Goal: Transaction & Acquisition: Purchase product/service

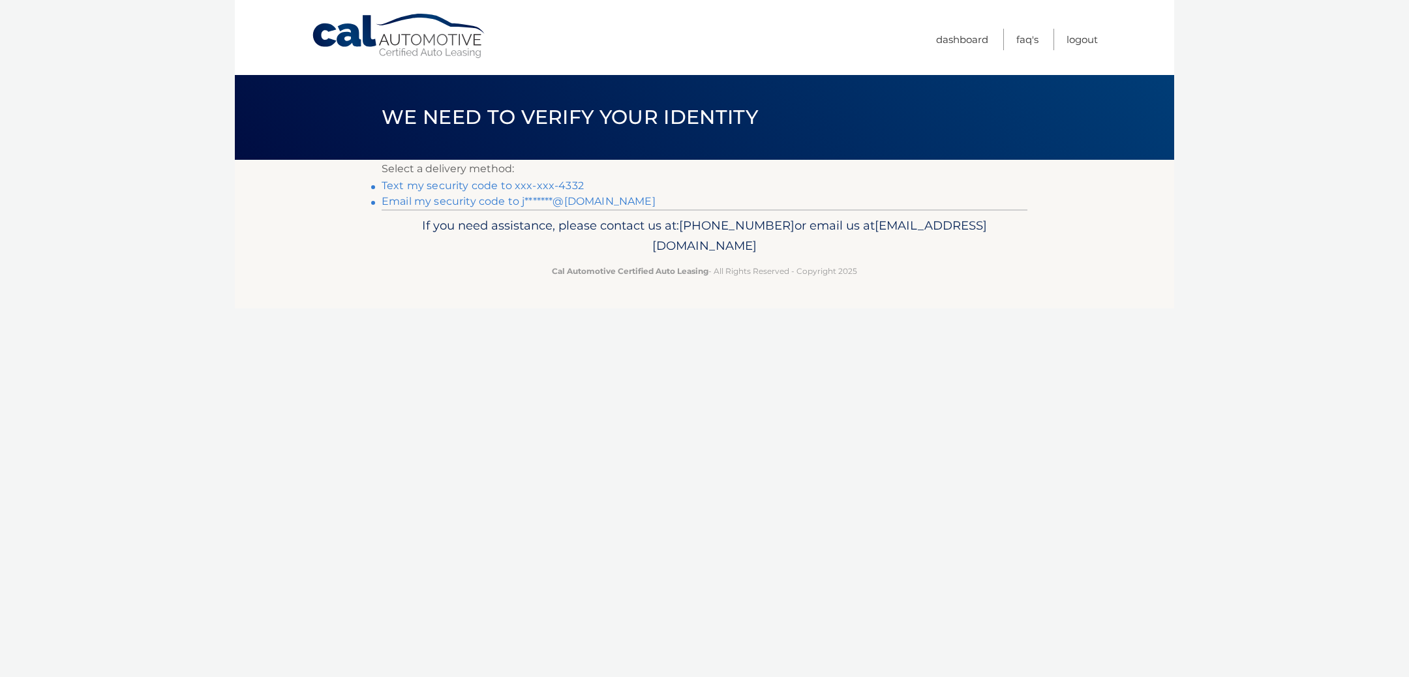
click at [448, 185] on link "Text my security code to xxx-xxx-4332" at bounding box center [483, 185] width 202 height 12
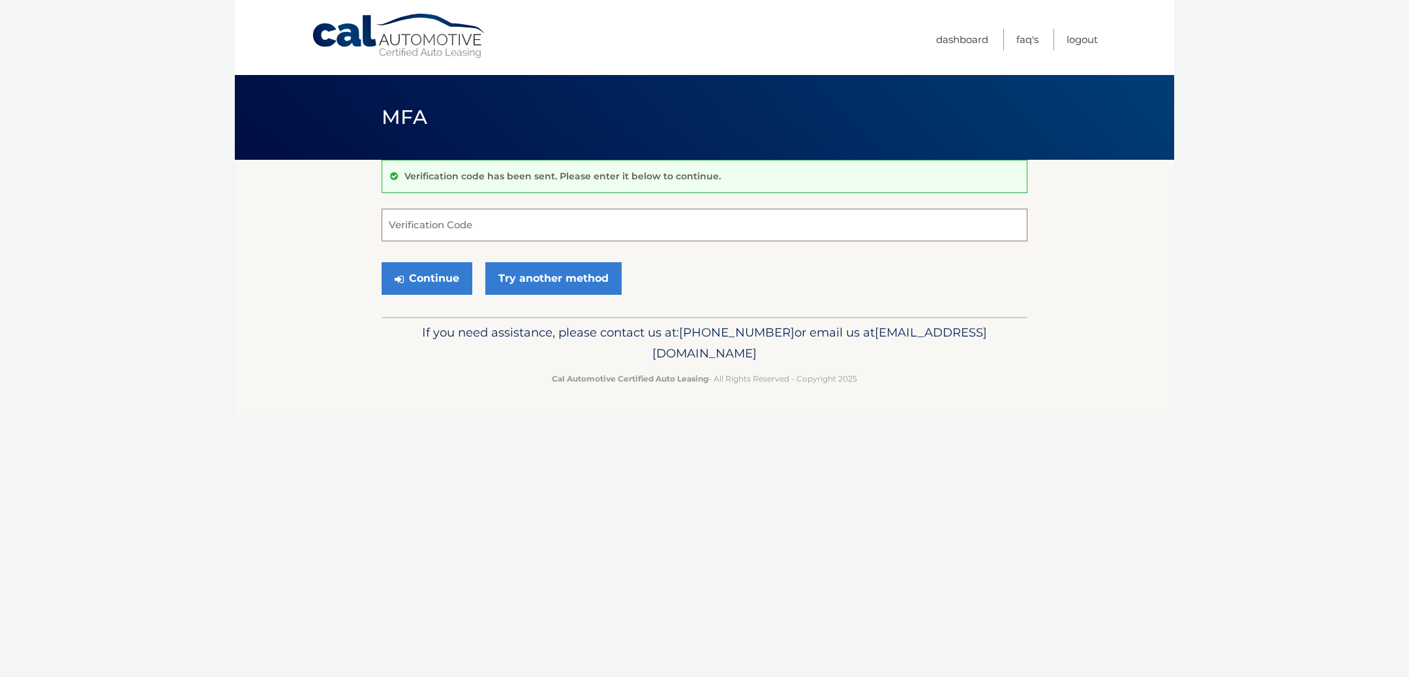
click at [393, 216] on input "Verification Code" at bounding box center [705, 225] width 646 height 33
type input "461318"
click at [421, 275] on button "Continue" at bounding box center [427, 278] width 91 height 33
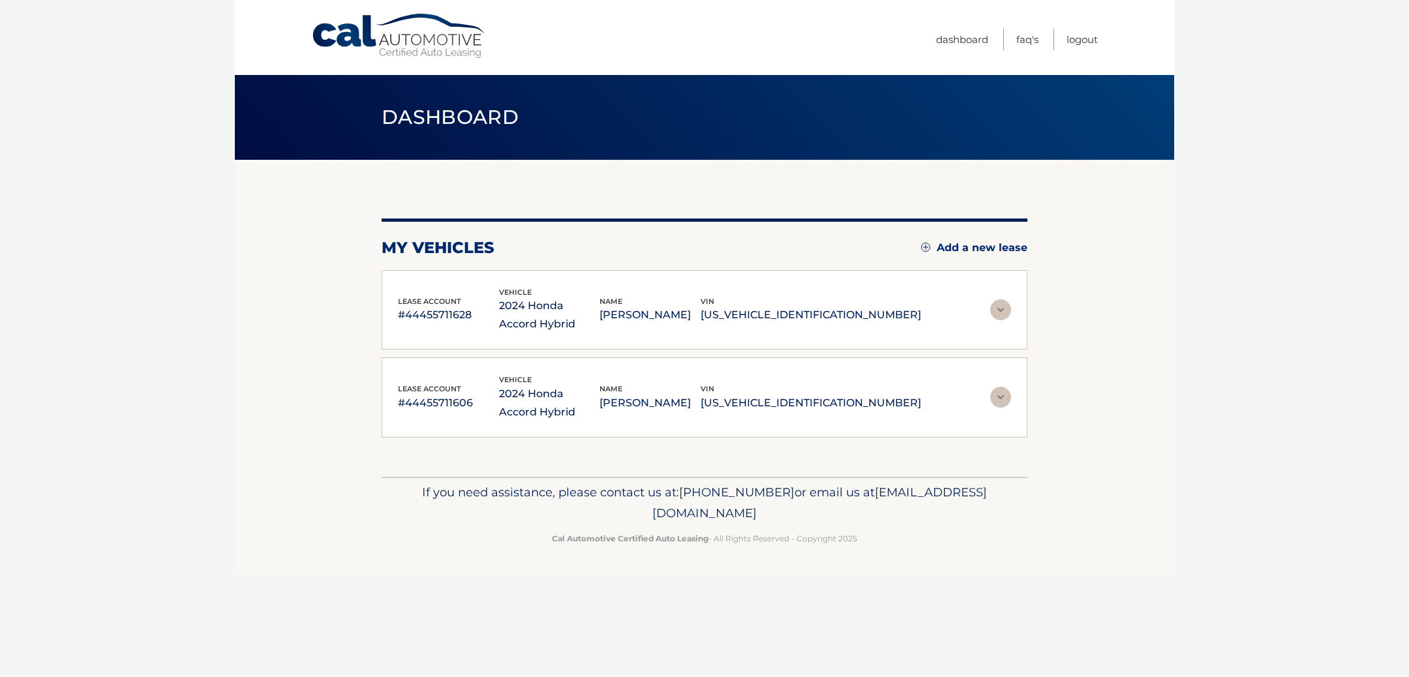
click at [840, 326] on div "lease account #44455711628 vehicle 2024 Honda Accord Hybrid name JOHN RANDONE v…" at bounding box center [659, 310] width 523 height 48
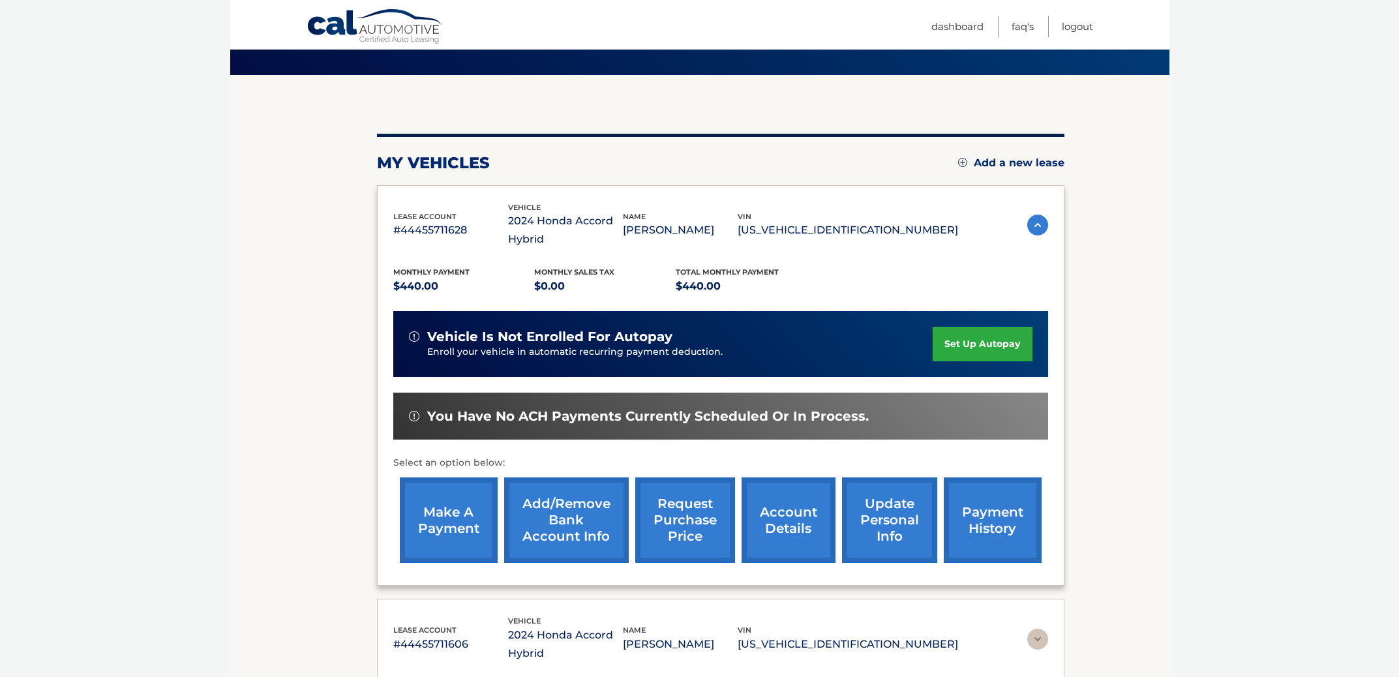
scroll to position [87, 0]
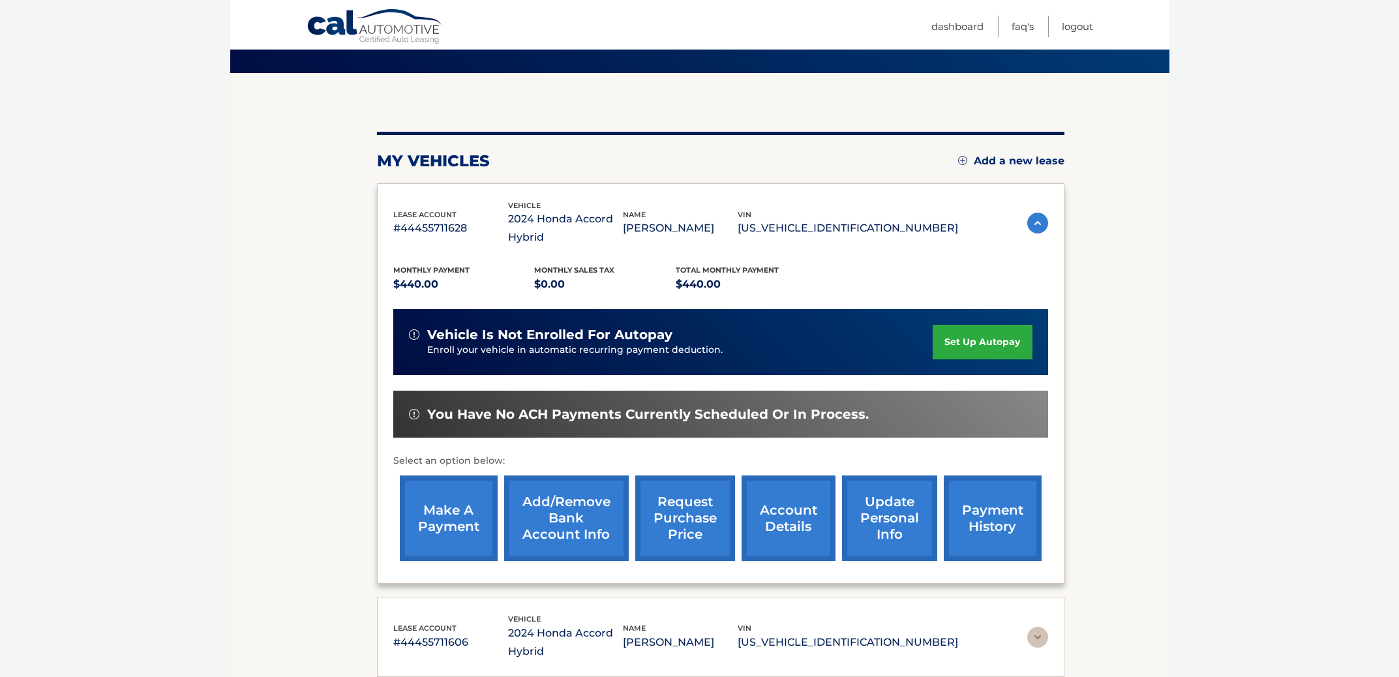
click at [453, 533] on link "make a payment" at bounding box center [449, 518] width 98 height 85
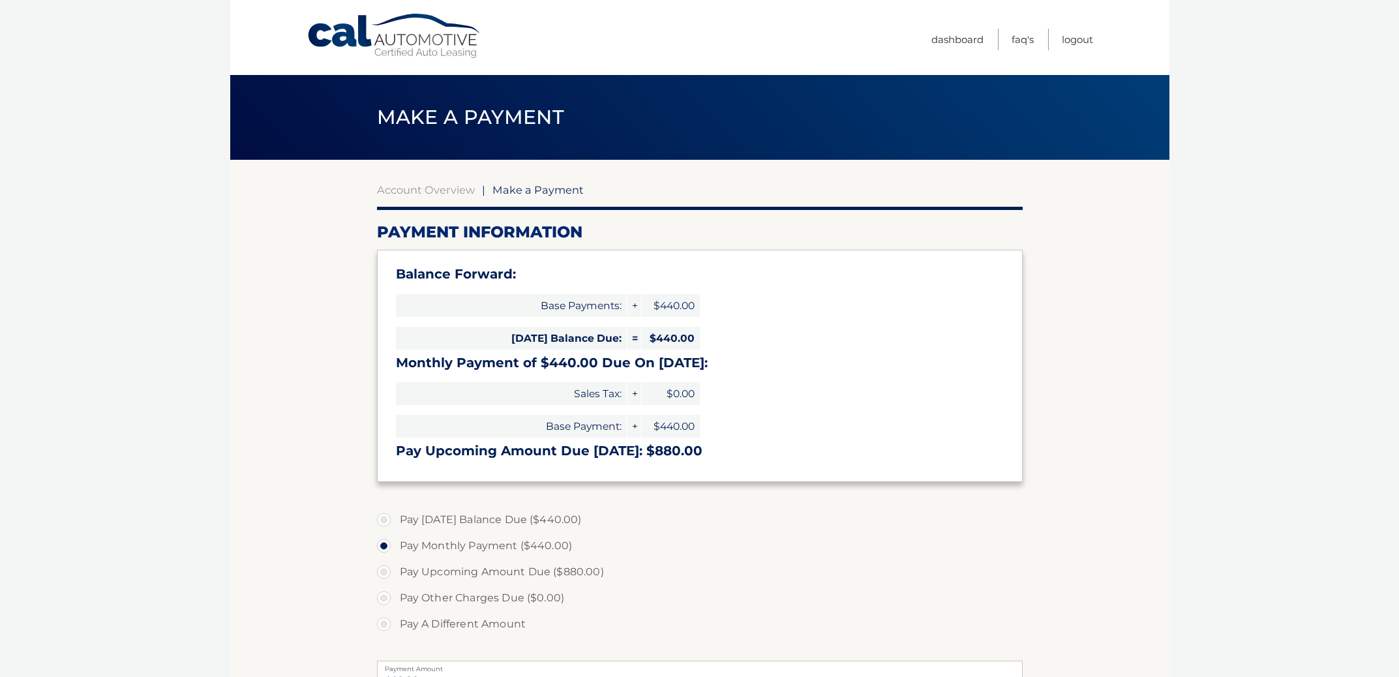
select select "OWI4MTA1MWQtZmYyYS00OTRlLWI3YjItODI0NDg2YjI0NjFk"
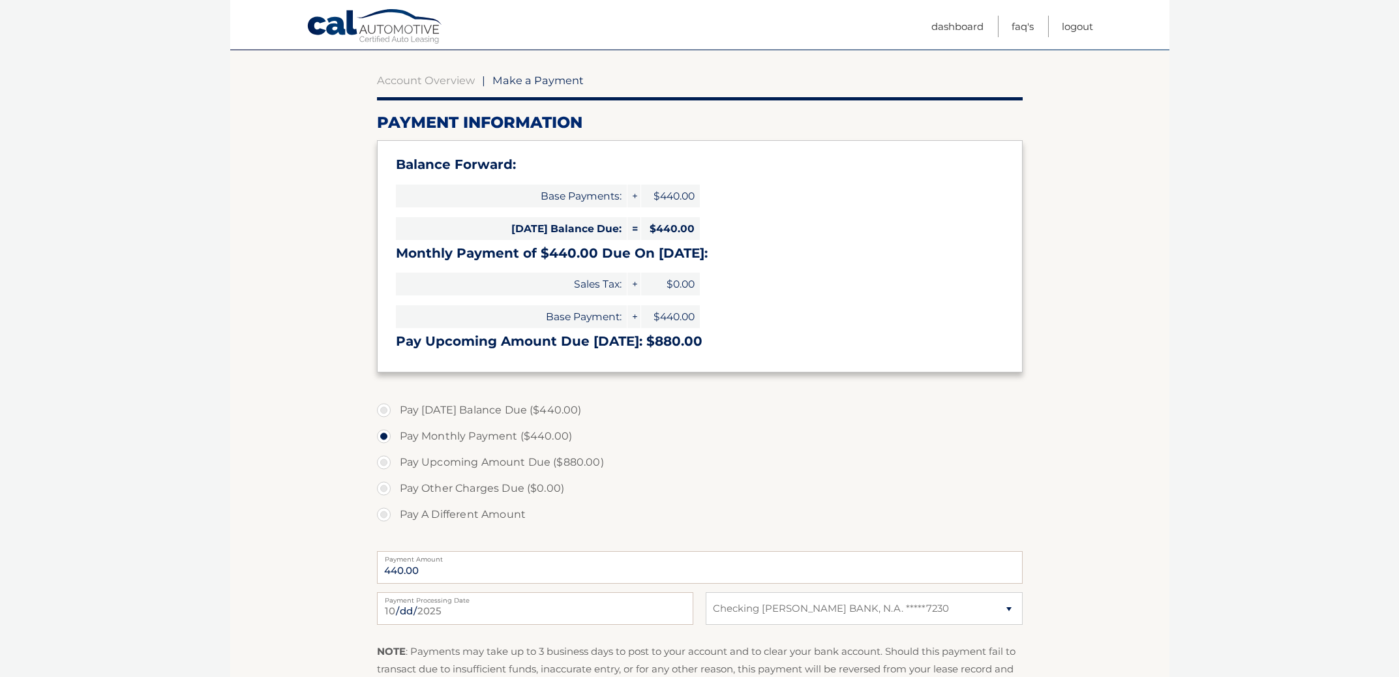
scroll to position [112, 0]
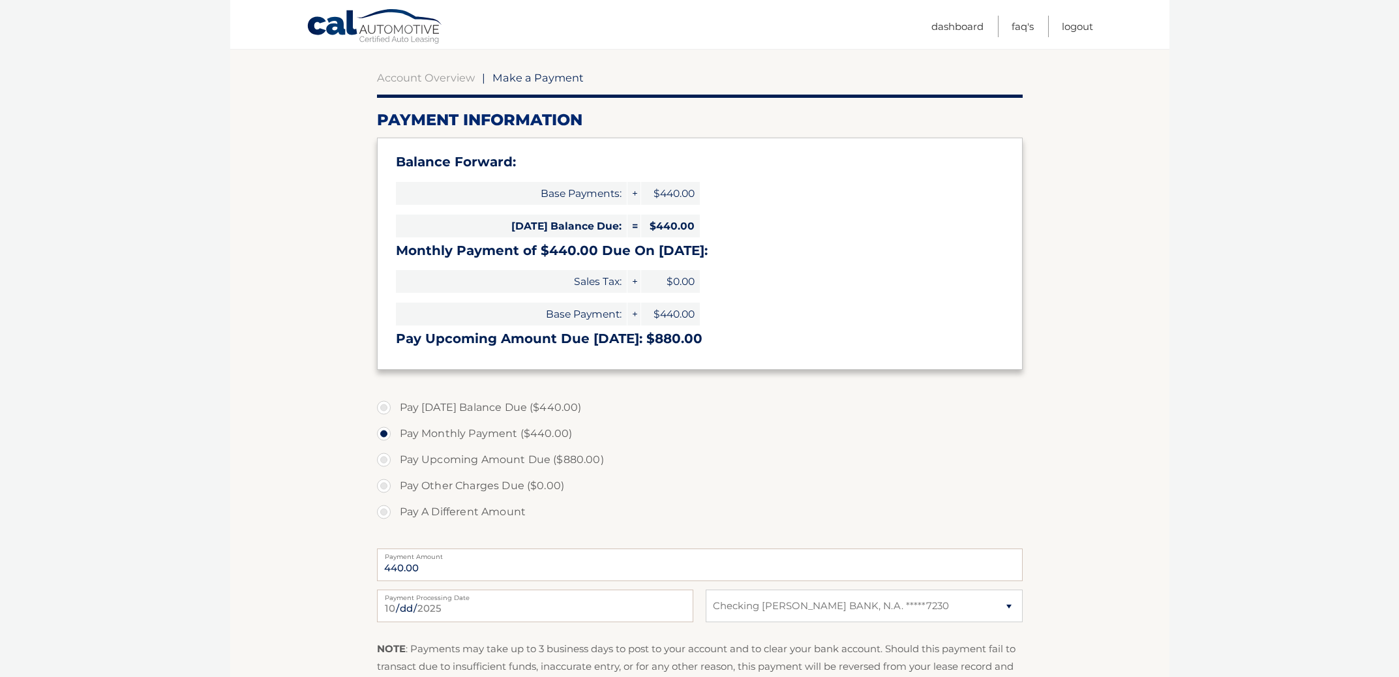
click at [386, 408] on label "Pay Today's Balance Due ($440.00)" at bounding box center [700, 408] width 646 height 26
click at [386, 408] on input "Pay Today's Balance Due ($440.00)" at bounding box center [388, 405] width 13 height 21
radio input "true"
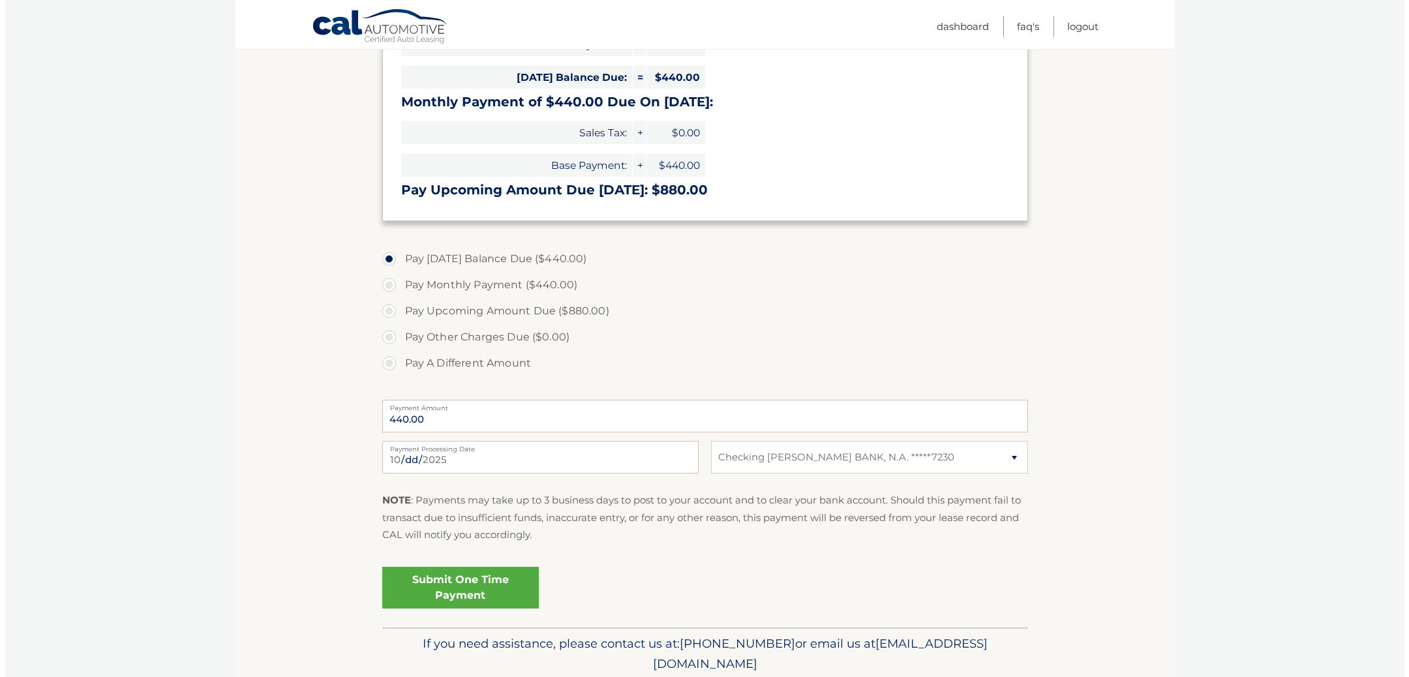
scroll to position [269, 0]
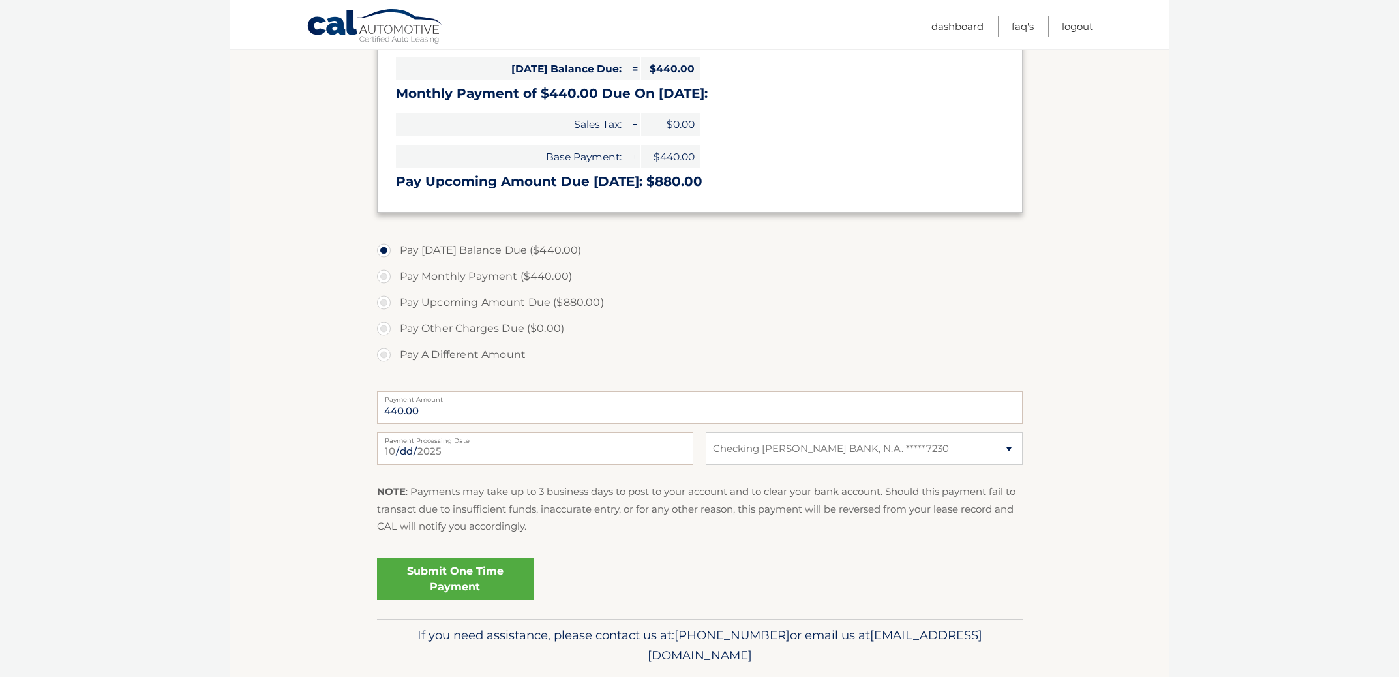
click at [464, 577] on link "Submit One Time Payment" at bounding box center [455, 579] width 157 height 42
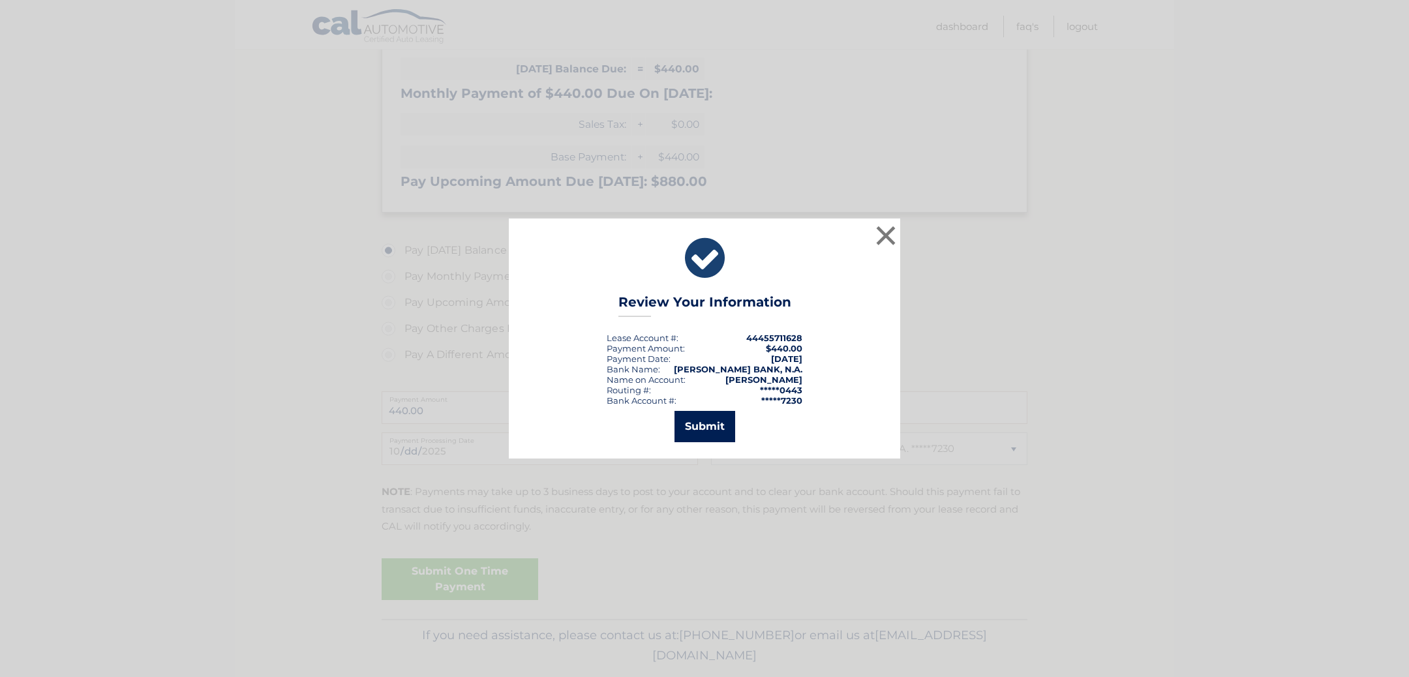
click at [703, 431] on button "Submit" at bounding box center [705, 426] width 61 height 31
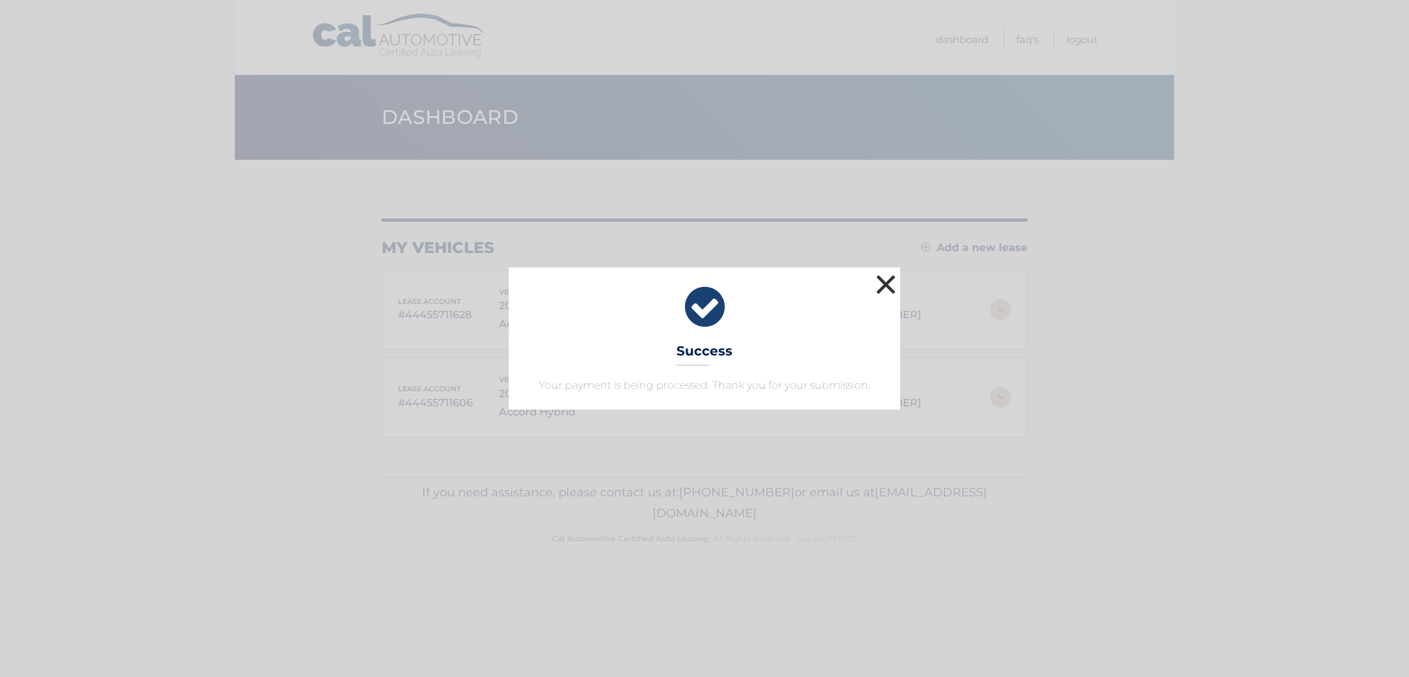
click at [887, 286] on button "×" at bounding box center [886, 284] width 26 height 26
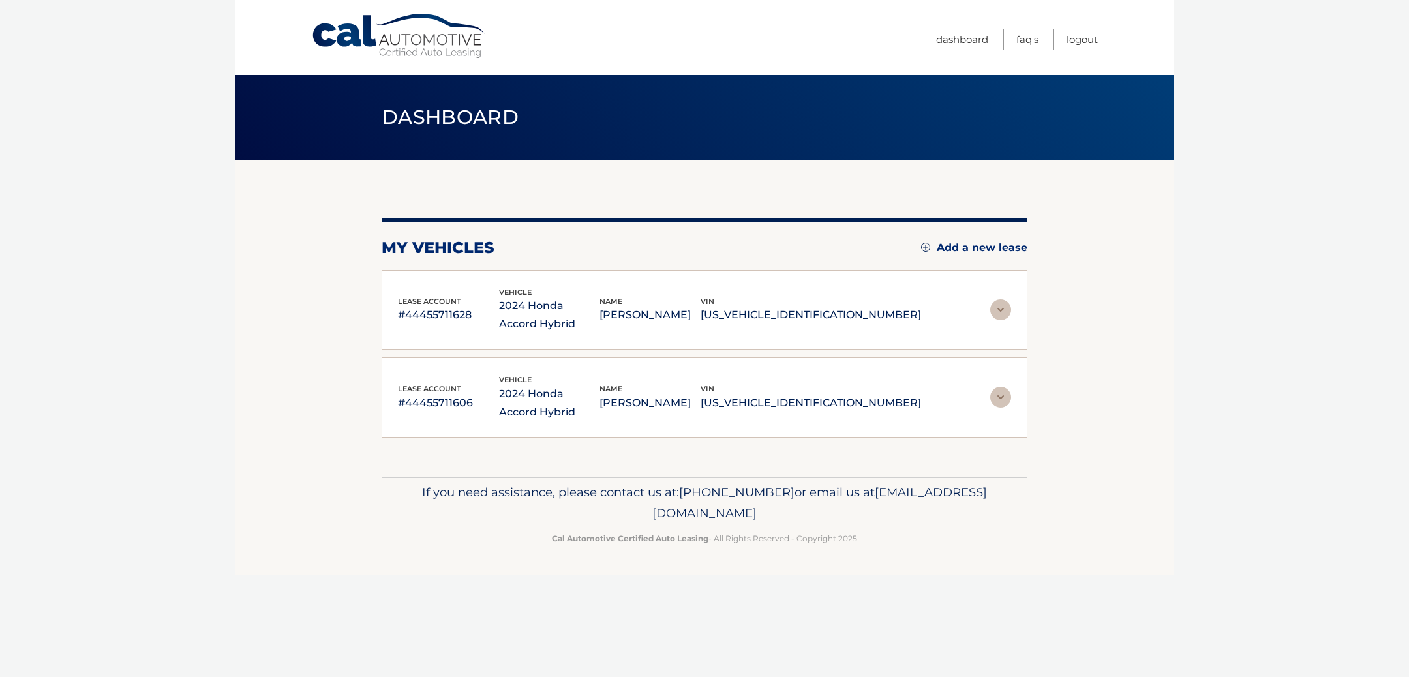
click at [1001, 394] on img at bounding box center [1000, 397] width 21 height 21
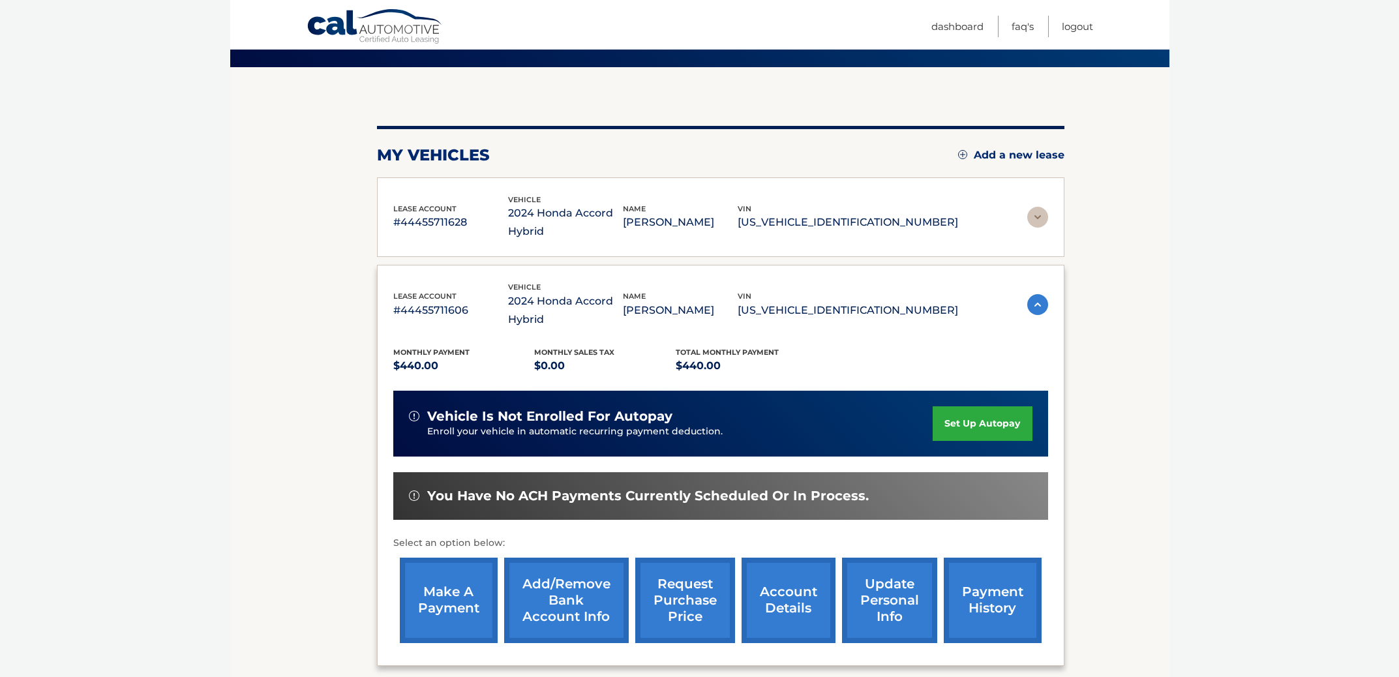
scroll to position [104, 0]
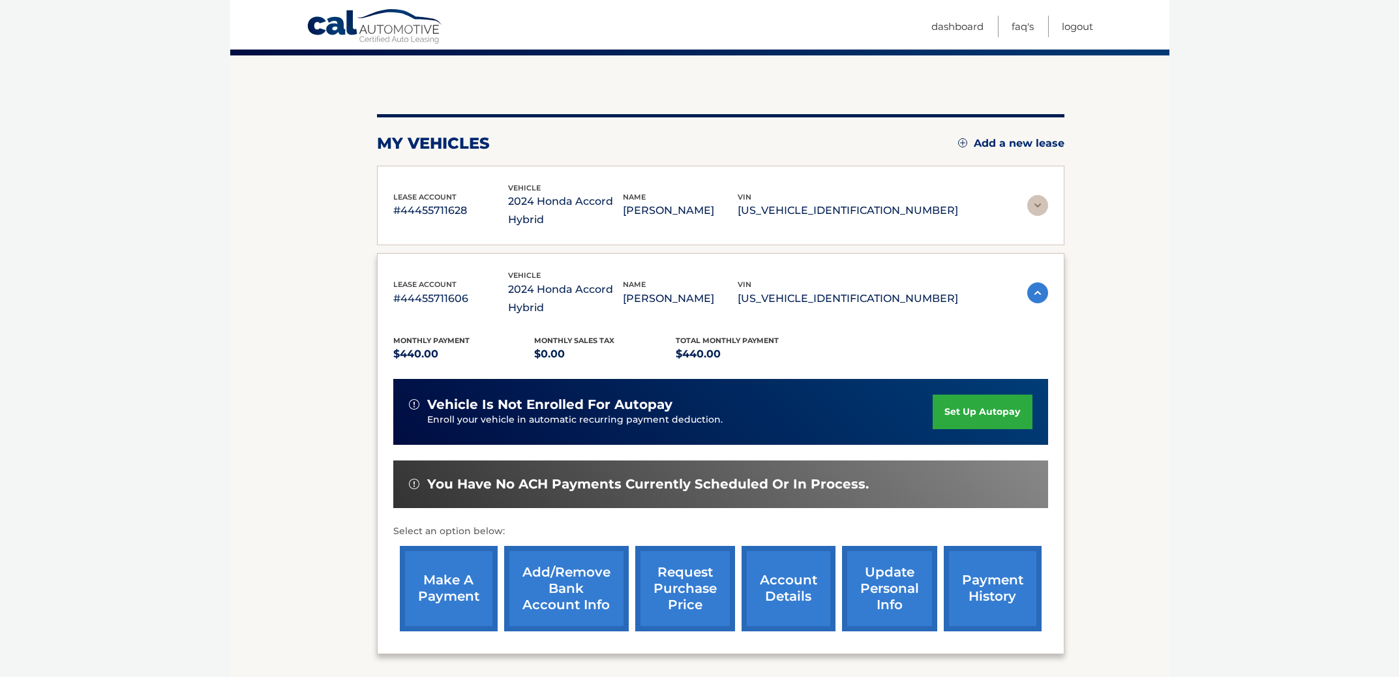
click at [448, 594] on link "make a payment" at bounding box center [449, 588] width 98 height 85
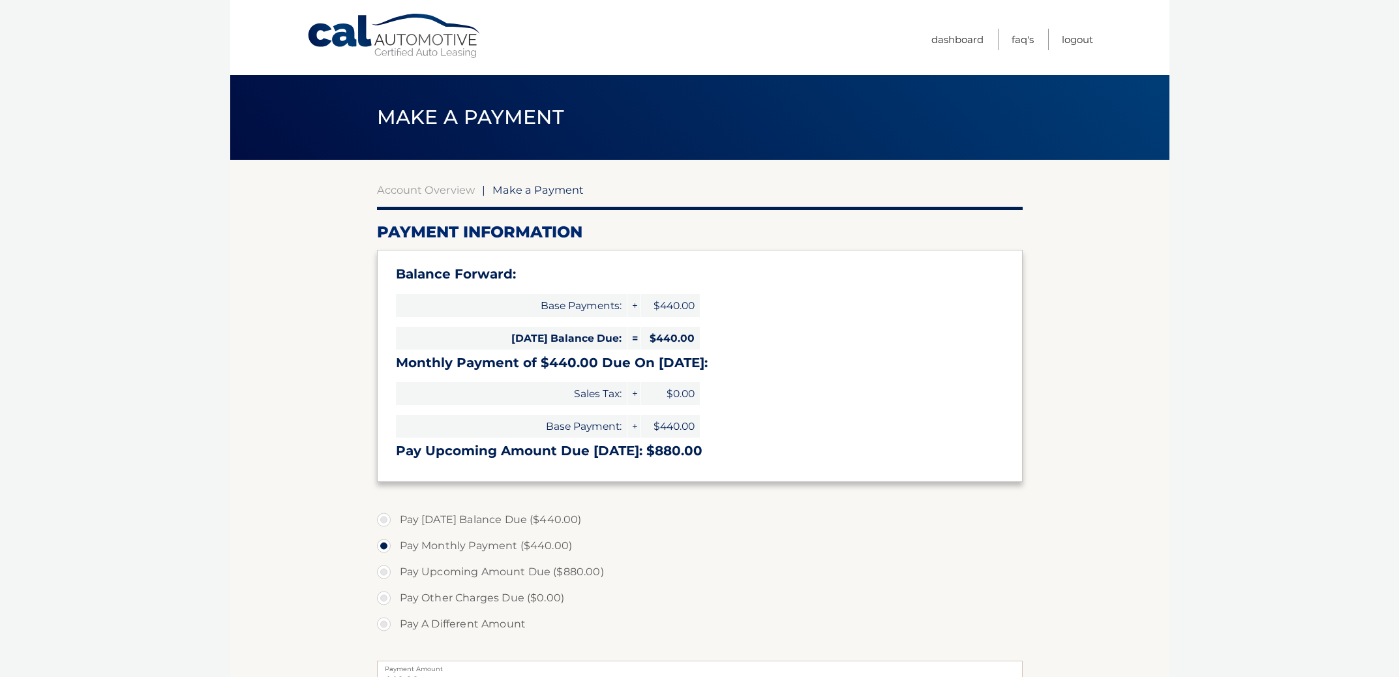
select select "MzcwYTgxMzQtN2FlYS00ZDEyLWJlNGYtYmVlZjA2ZTVkN2Q3"
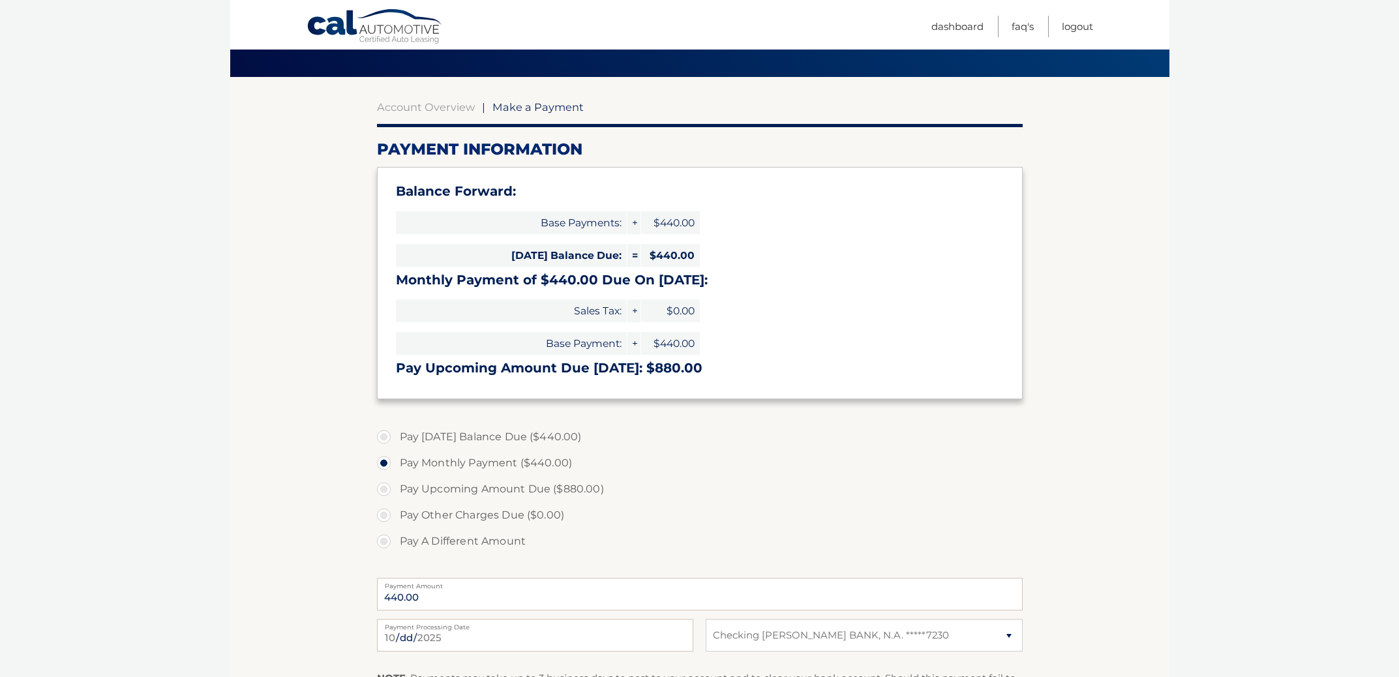
scroll to position [85, 0]
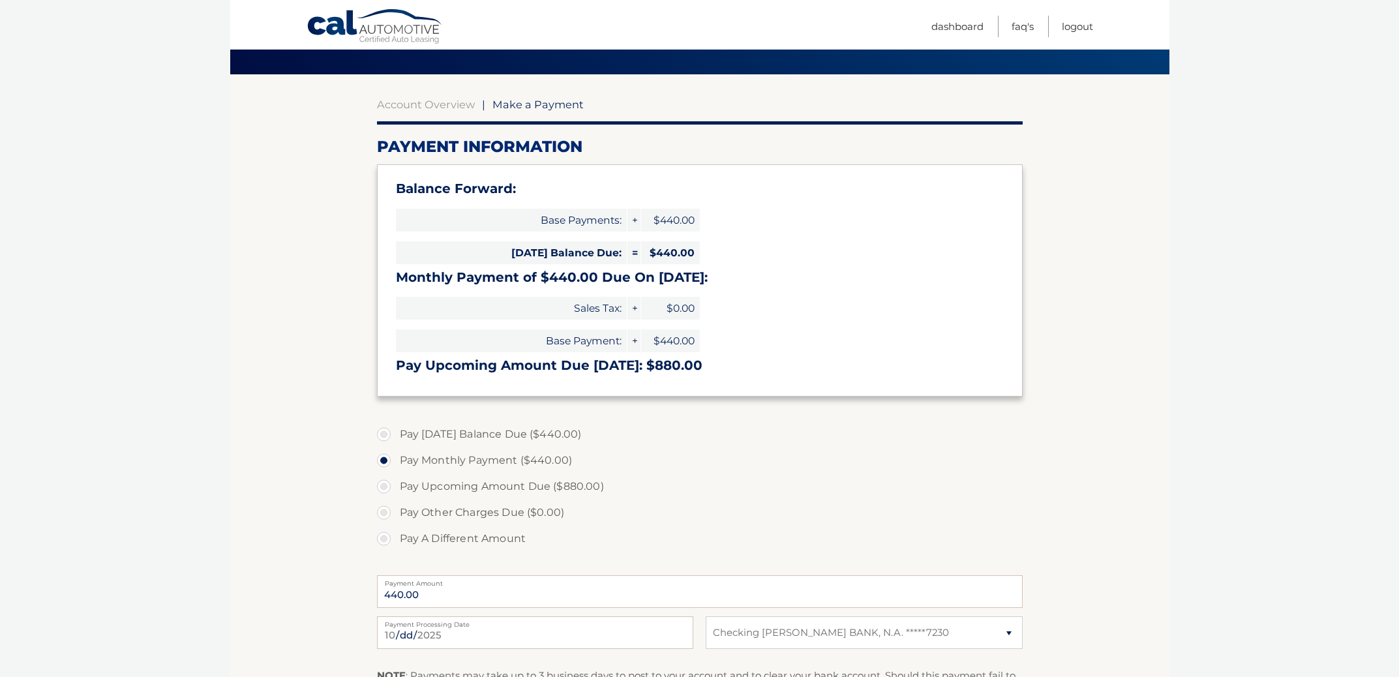
click at [384, 434] on label "Pay [DATE] Balance Due ($440.00)" at bounding box center [700, 434] width 646 height 26
click at [384, 434] on input "Pay Today's Balance Due ($440.00)" at bounding box center [388, 431] width 13 height 21
radio input "true"
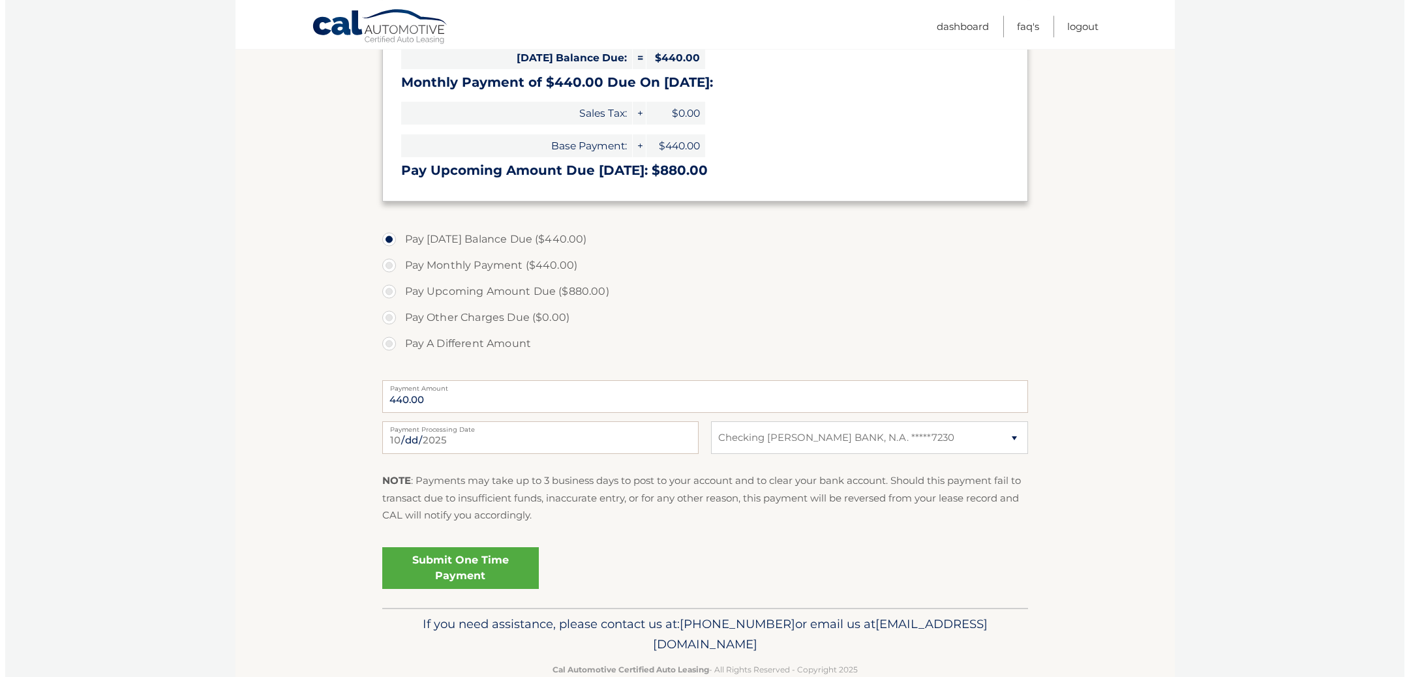
scroll to position [311, 0]
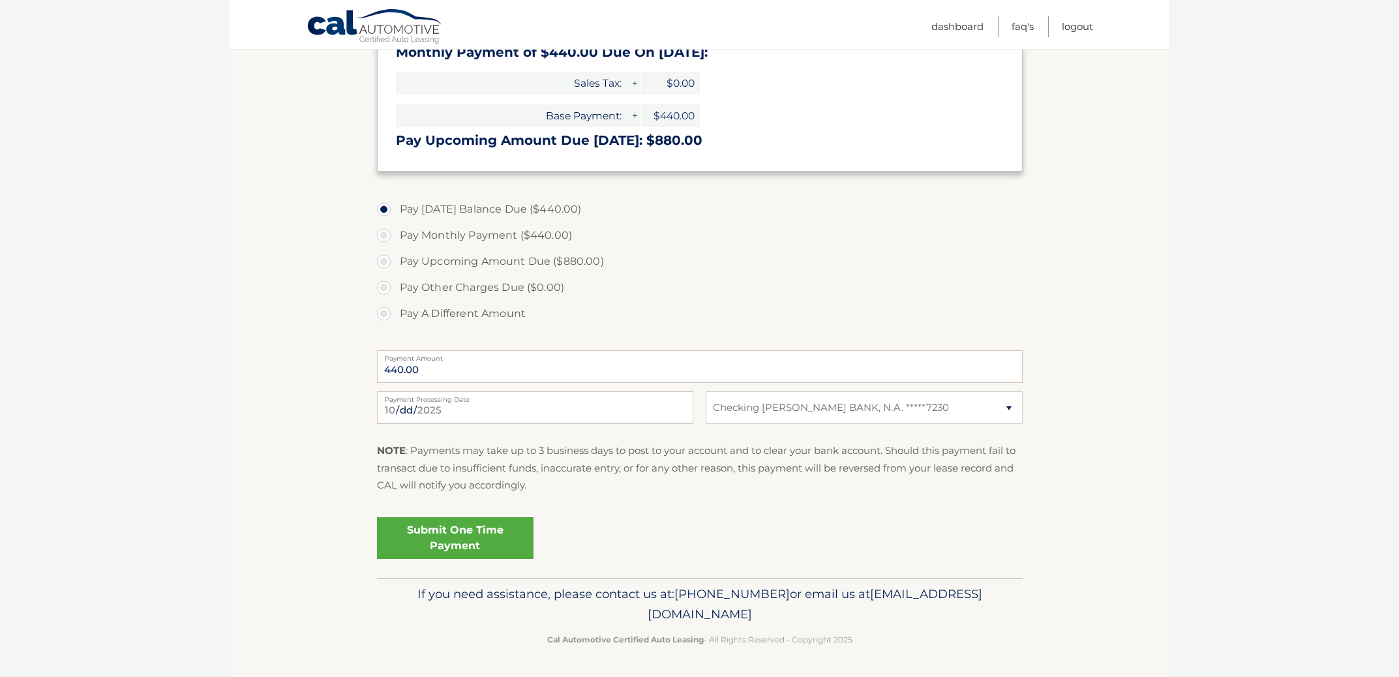
click at [449, 545] on link "Submit One Time Payment" at bounding box center [455, 538] width 157 height 42
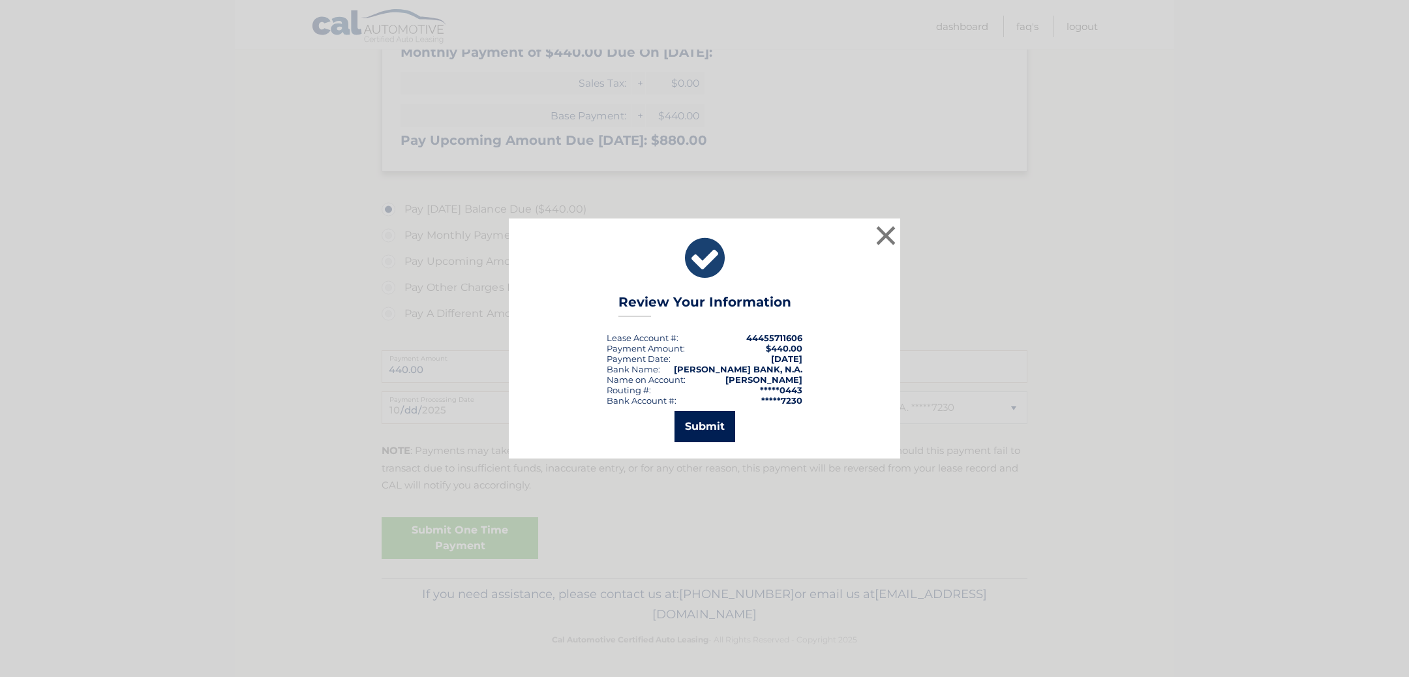
click at [695, 431] on button "Submit" at bounding box center [705, 426] width 61 height 31
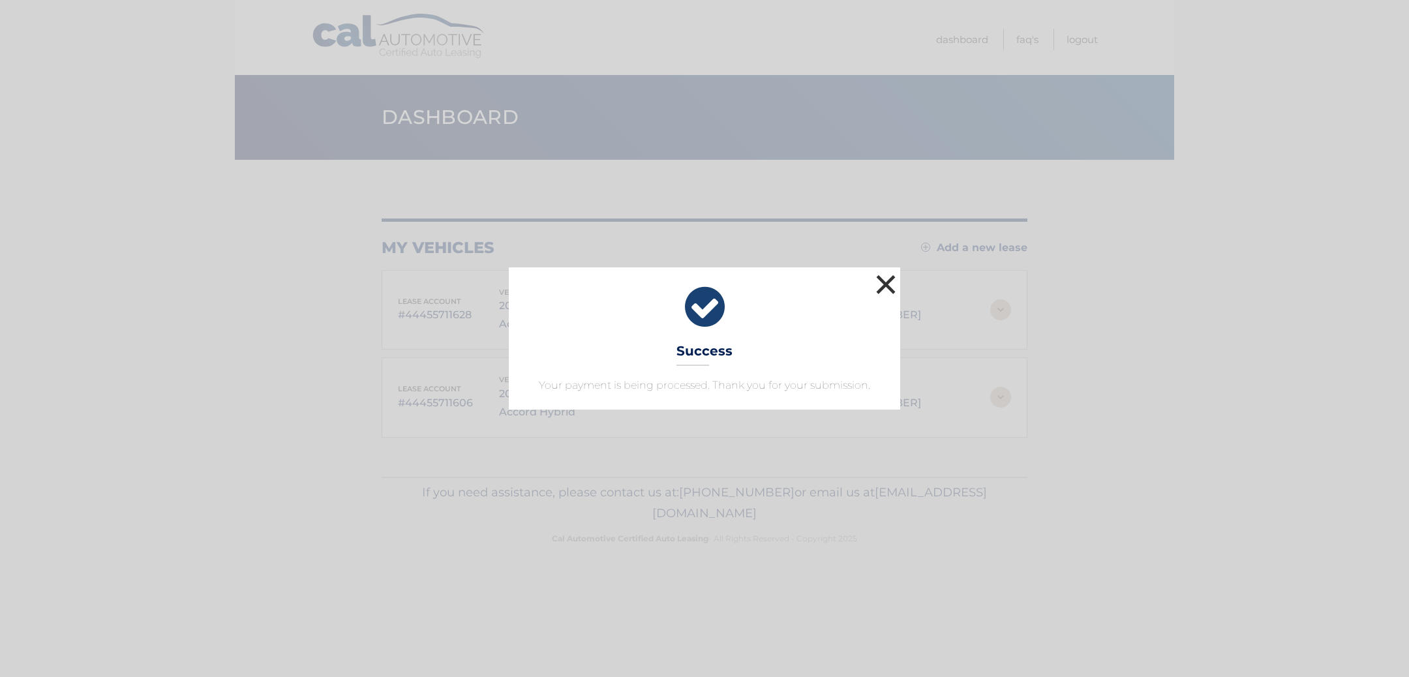
click at [884, 281] on button "×" at bounding box center [886, 284] width 26 height 26
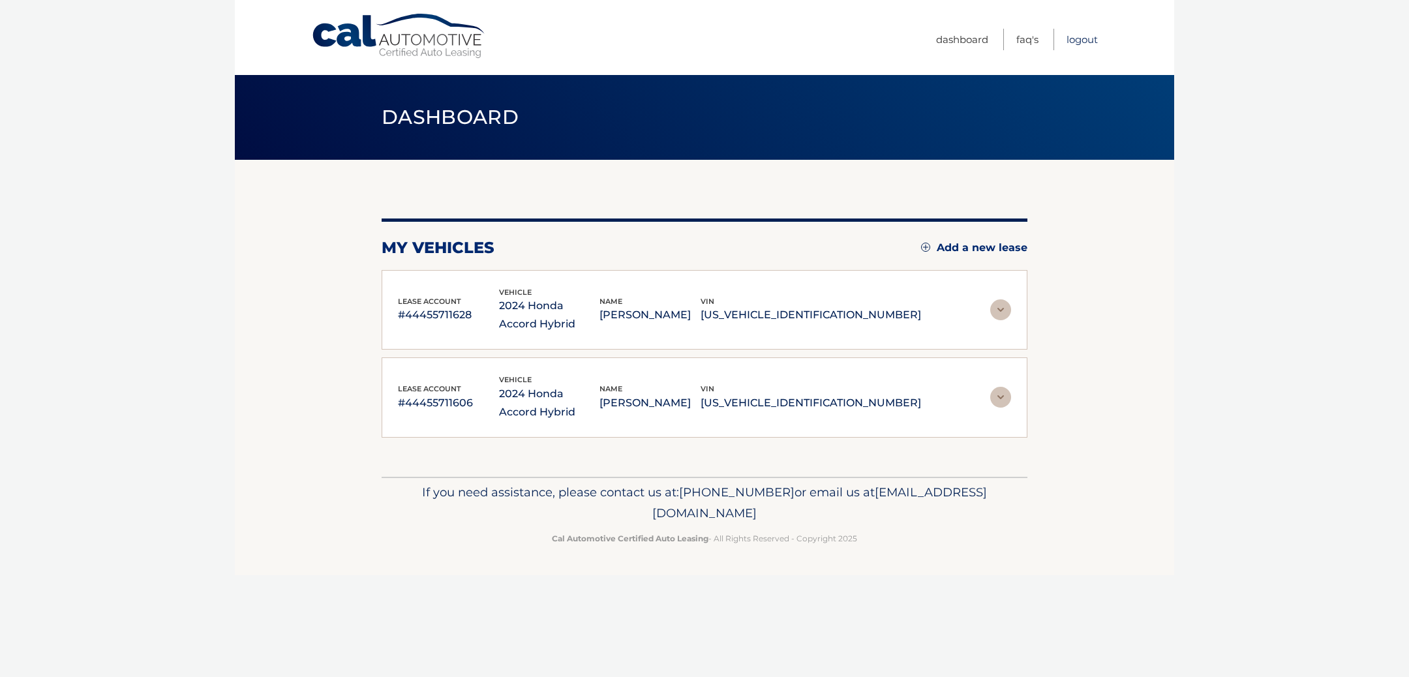
click at [1079, 40] on link "Logout" at bounding box center [1082, 40] width 31 height 22
